Goal: Navigation & Orientation: Understand site structure

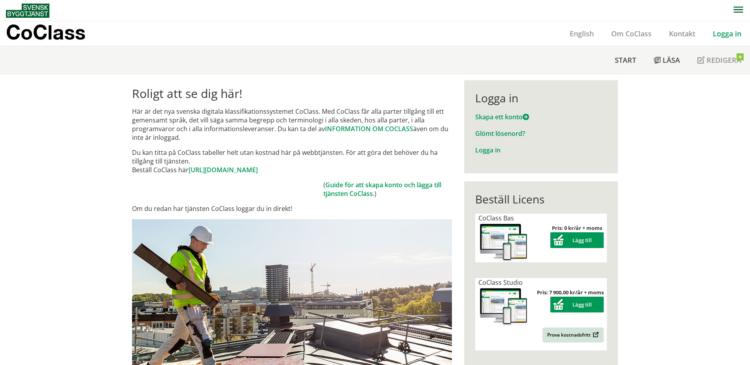
click at [741, 36] on link "Logga in" at bounding box center [727, 33] width 46 height 9
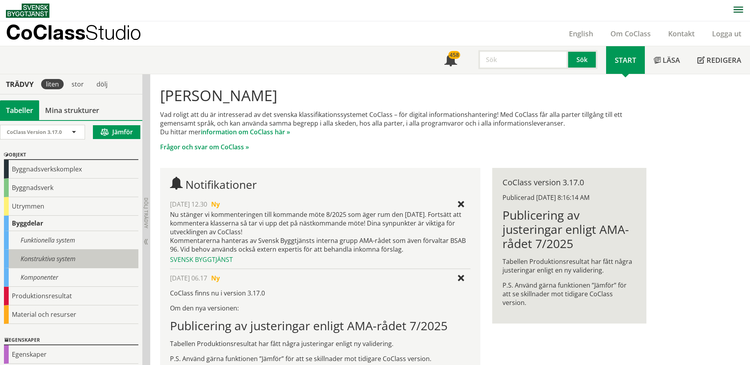
click at [89, 262] on div "Konstruktiva system" at bounding box center [71, 259] width 134 height 19
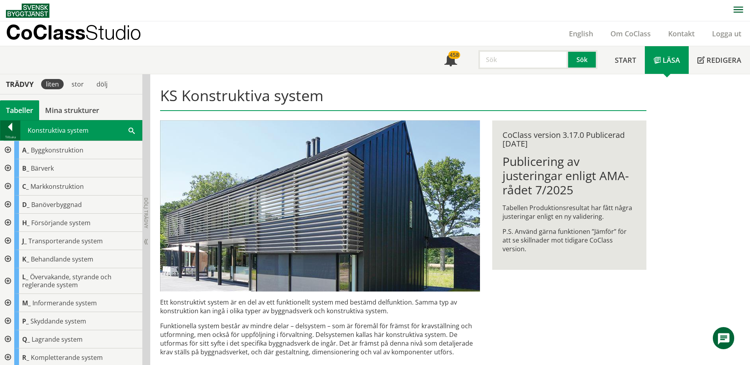
click at [8, 123] on div at bounding box center [10, 128] width 20 height 11
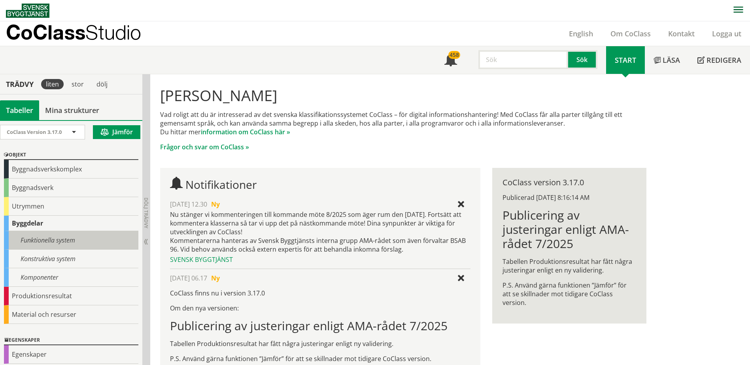
click at [73, 248] on div "Funktionella system" at bounding box center [71, 240] width 134 height 19
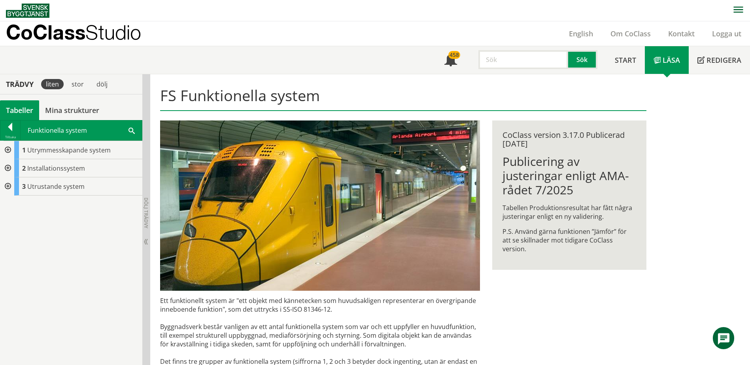
click at [9, 149] on div at bounding box center [7, 150] width 14 height 18
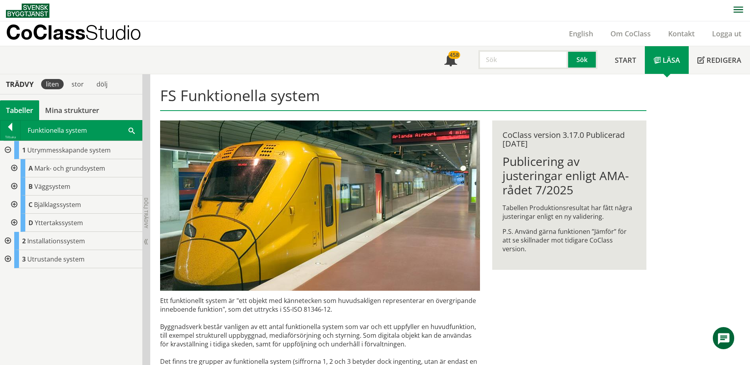
click at [12, 238] on div at bounding box center [7, 241] width 14 height 18
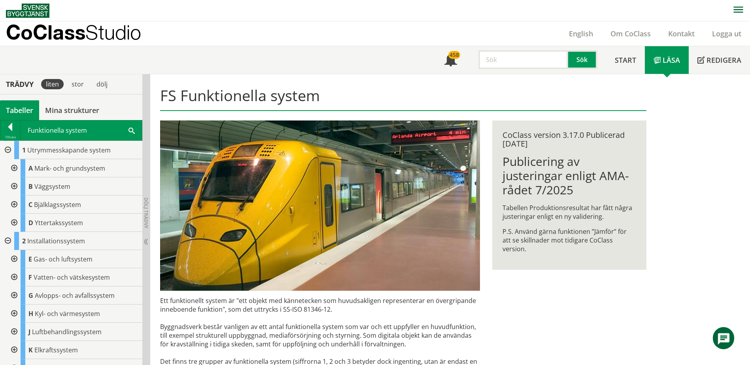
drag, startPoint x: 601, startPoint y: 302, endPoint x: 610, endPoint y: 303, distance: 9.1
